Goal: Information Seeking & Learning: Learn about a topic

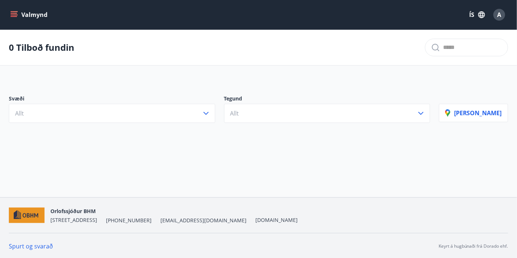
scroll to position [1, 0]
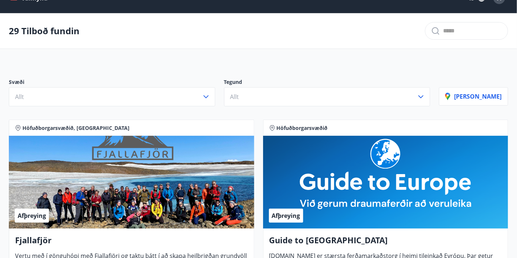
scroll to position [0, 0]
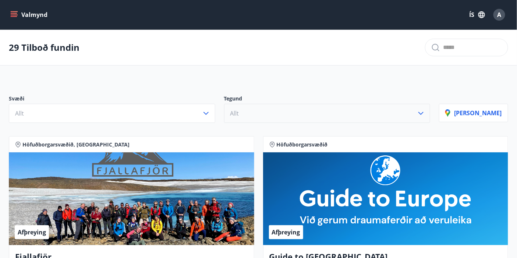
click at [425, 114] on icon "button" at bounding box center [420, 113] width 9 height 9
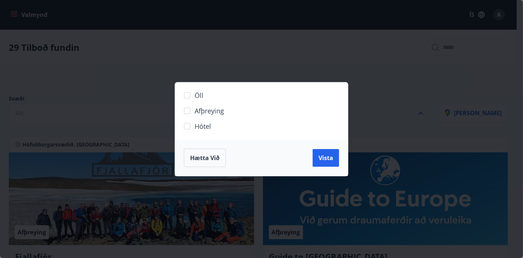
click at [401, 106] on div "Öll Afþreying Hótel Hætta við Vista" at bounding box center [261, 129] width 523 height 258
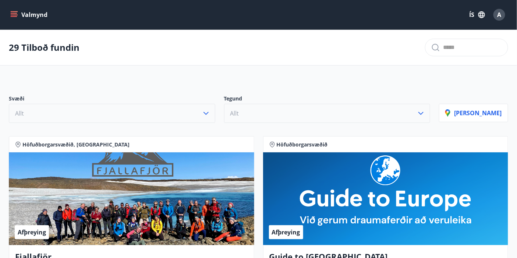
click at [210, 113] on icon "button" at bounding box center [205, 113] width 9 height 9
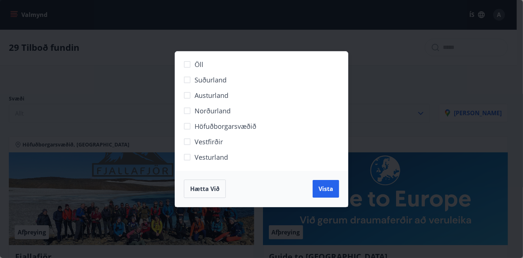
click at [204, 111] on span "Norðurland" at bounding box center [213, 111] width 36 height 10
click at [324, 186] on span "Vista" at bounding box center [325, 189] width 15 height 8
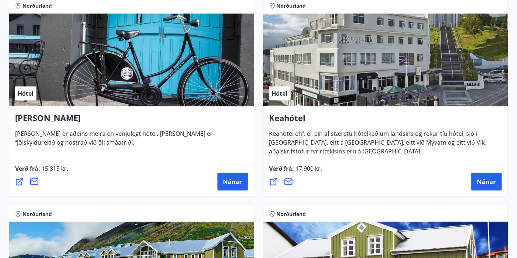
scroll to position [179, 0]
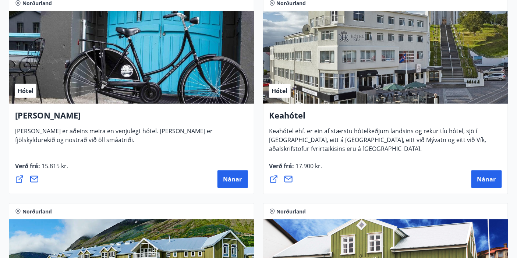
click at [272, 177] on icon at bounding box center [273, 179] width 9 height 9
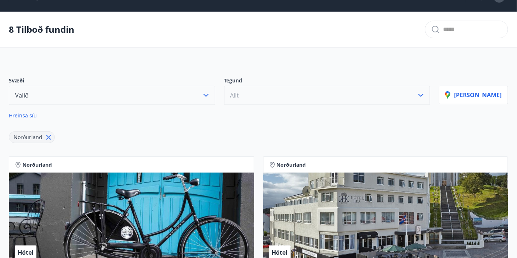
scroll to position [0, 0]
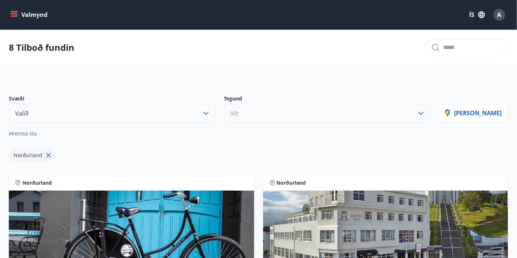
click at [45, 151] on icon at bounding box center [48, 155] width 8 height 8
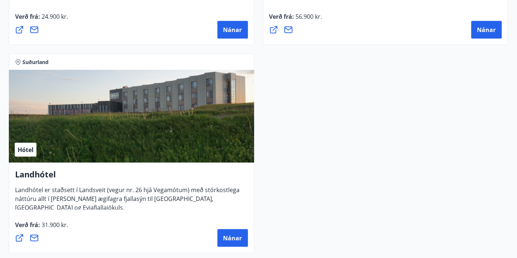
scroll to position [3086, 0]
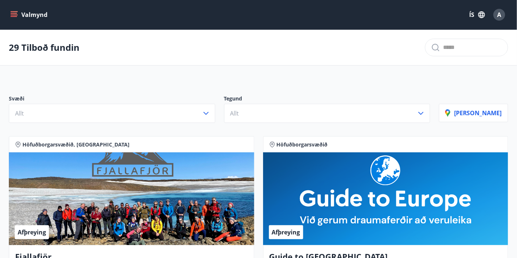
click at [291, 39] on div "29 Tilboð fundin" at bounding box center [258, 48] width 517 height 36
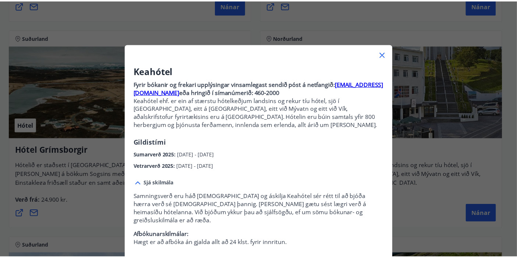
scroll to position [65, 0]
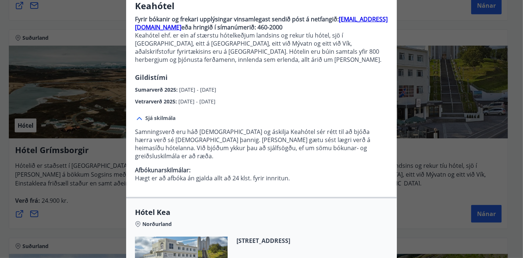
drag, startPoint x: 423, startPoint y: 24, endPoint x: 397, endPoint y: 18, distance: 26.4
click at [423, 24] on div "Keahótel Fyrir bókanir og frekari upplýsingar vinsamlegast sendið póst á netfan…" at bounding box center [261, 64] width 523 height 258
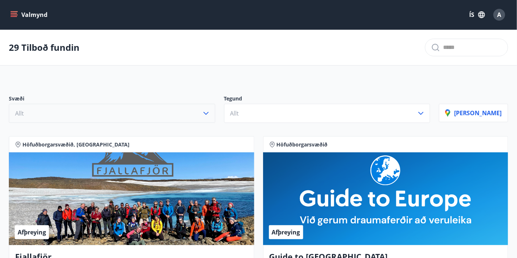
click at [208, 112] on icon "button" at bounding box center [205, 113] width 5 height 3
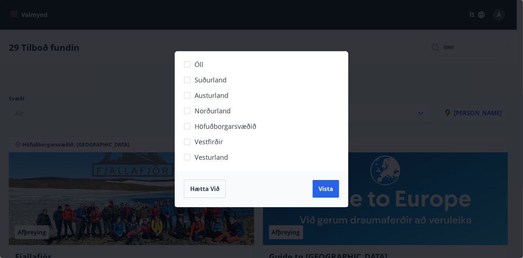
click at [210, 110] on span "Norðurland" at bounding box center [213, 111] width 36 height 10
click at [320, 186] on span "Vista" at bounding box center [325, 189] width 15 height 8
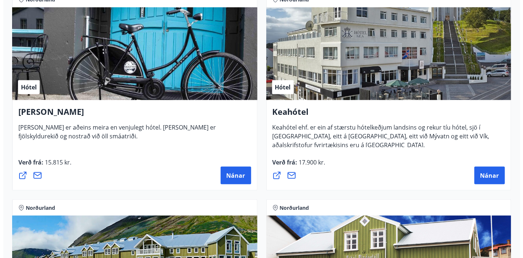
scroll to position [181, 0]
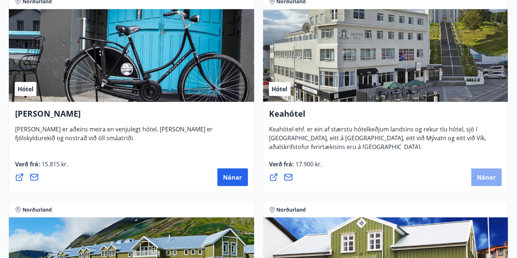
click at [485, 174] on span "Nánar" at bounding box center [486, 177] width 19 height 8
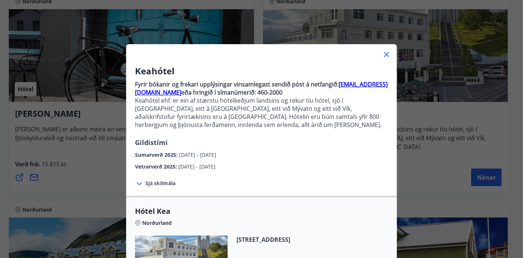
click at [322, 140] on div "Keahótel Fyrir bókanir og frekari upplýsingar vinsamlegast sendið póst á netfan…" at bounding box center [261, 118] width 271 height 106
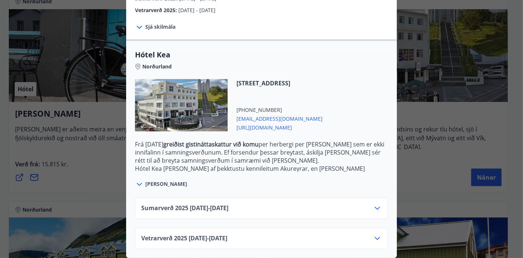
scroll to position [162, 0]
click at [137, 180] on icon at bounding box center [139, 184] width 9 height 9
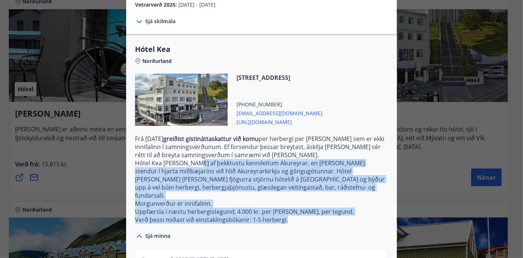
drag, startPoint x: 184, startPoint y: 160, endPoint x: 334, endPoint y: 209, distance: 157.8
click at [334, 209] on p "Frá [DATE] greiðist gistináttaskattur við komu per herbergi per [PERSON_NAME] s…" at bounding box center [261, 179] width 253 height 89
click at [243, 180] on p "Hótel Kea [PERSON_NAME] af þekktustu kennileitum Akureyrar, en [PERSON_NAME] st…" at bounding box center [261, 179] width 253 height 40
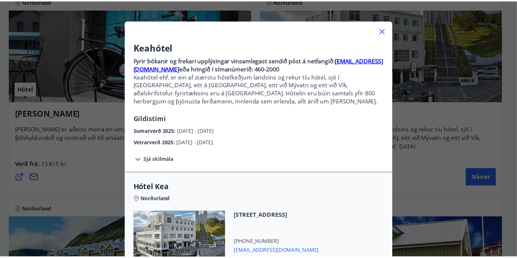
scroll to position [0, 0]
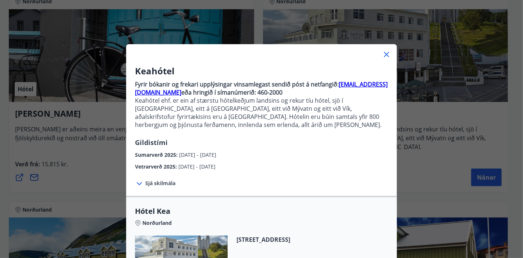
click at [385, 51] on icon at bounding box center [386, 54] width 9 height 9
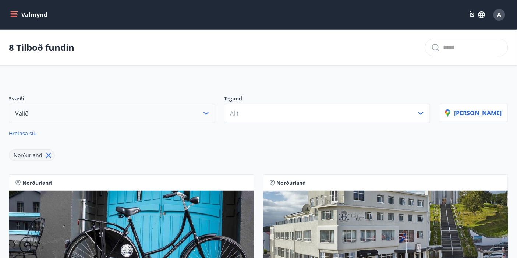
click at [461, 50] on input "text" at bounding box center [472, 48] width 59 height 12
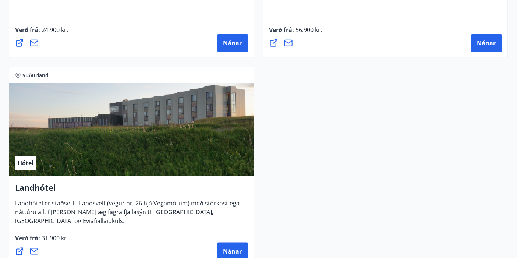
scroll to position [2984, 0]
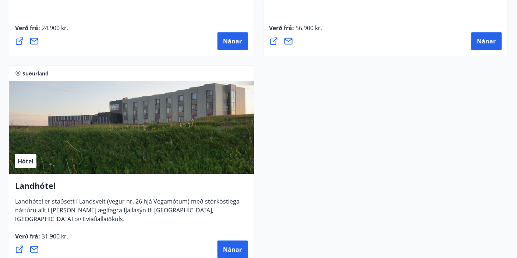
type input "**********"
